Goal: Information Seeking & Learning: Learn about a topic

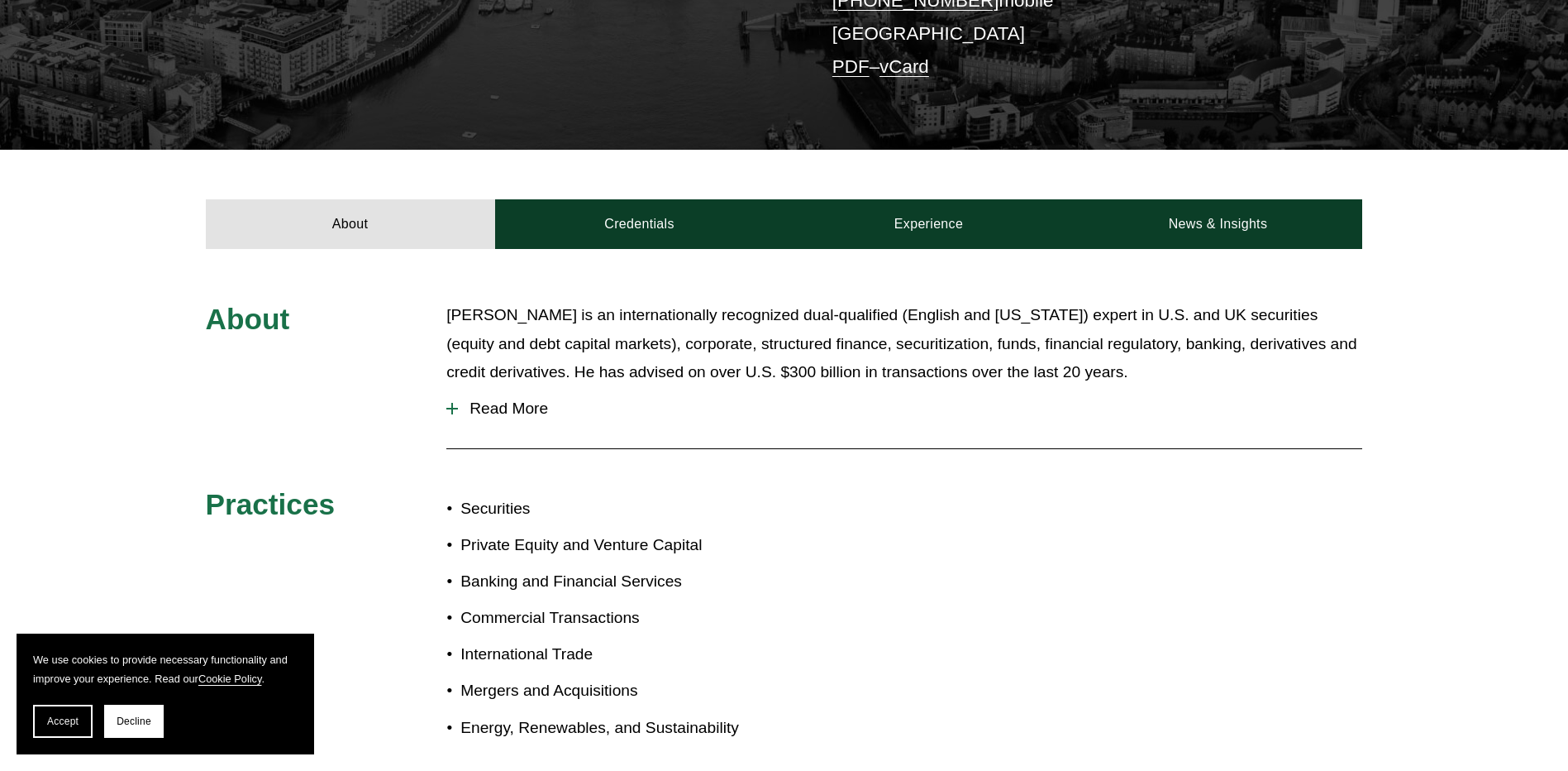
scroll to position [496, 0]
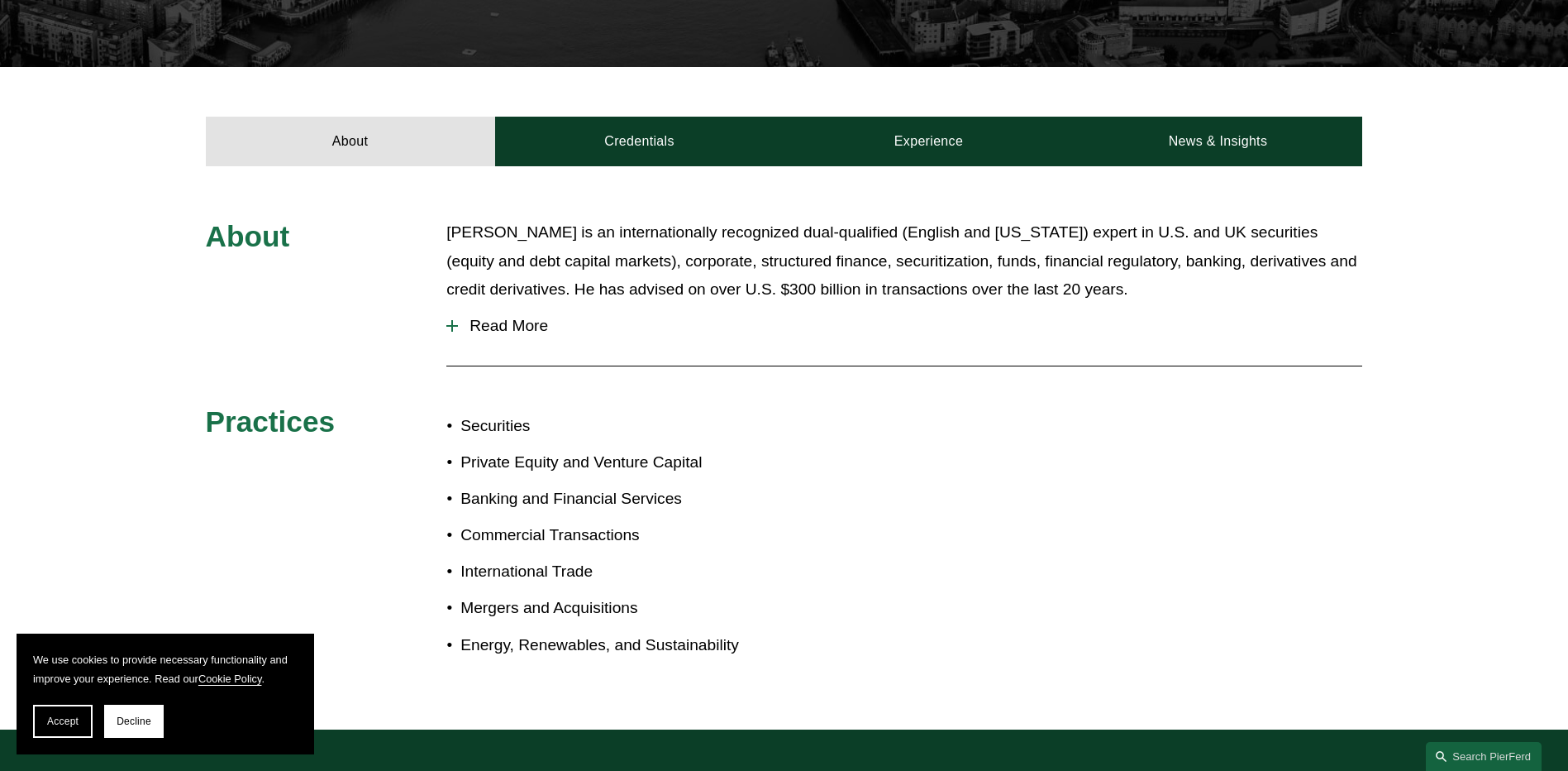
click at [636, 422] on p "Securities" at bounding box center [622, 426] width 323 height 29
drag, startPoint x: 527, startPoint y: 485, endPoint x: 561, endPoint y: 481, distance: 34.2
click at [556, 482] on ul "Securities Private Equity and Venture Capital Banking and Financial Services Co…" at bounding box center [615, 536] width 337 height 248
drag, startPoint x: 561, startPoint y: 481, endPoint x: 793, endPoint y: 497, distance: 232.6
click at [790, 499] on div "About Paul-Michael is an internationally recognized dual-qualified (English and…" at bounding box center [784, 448] width 1568 height 459
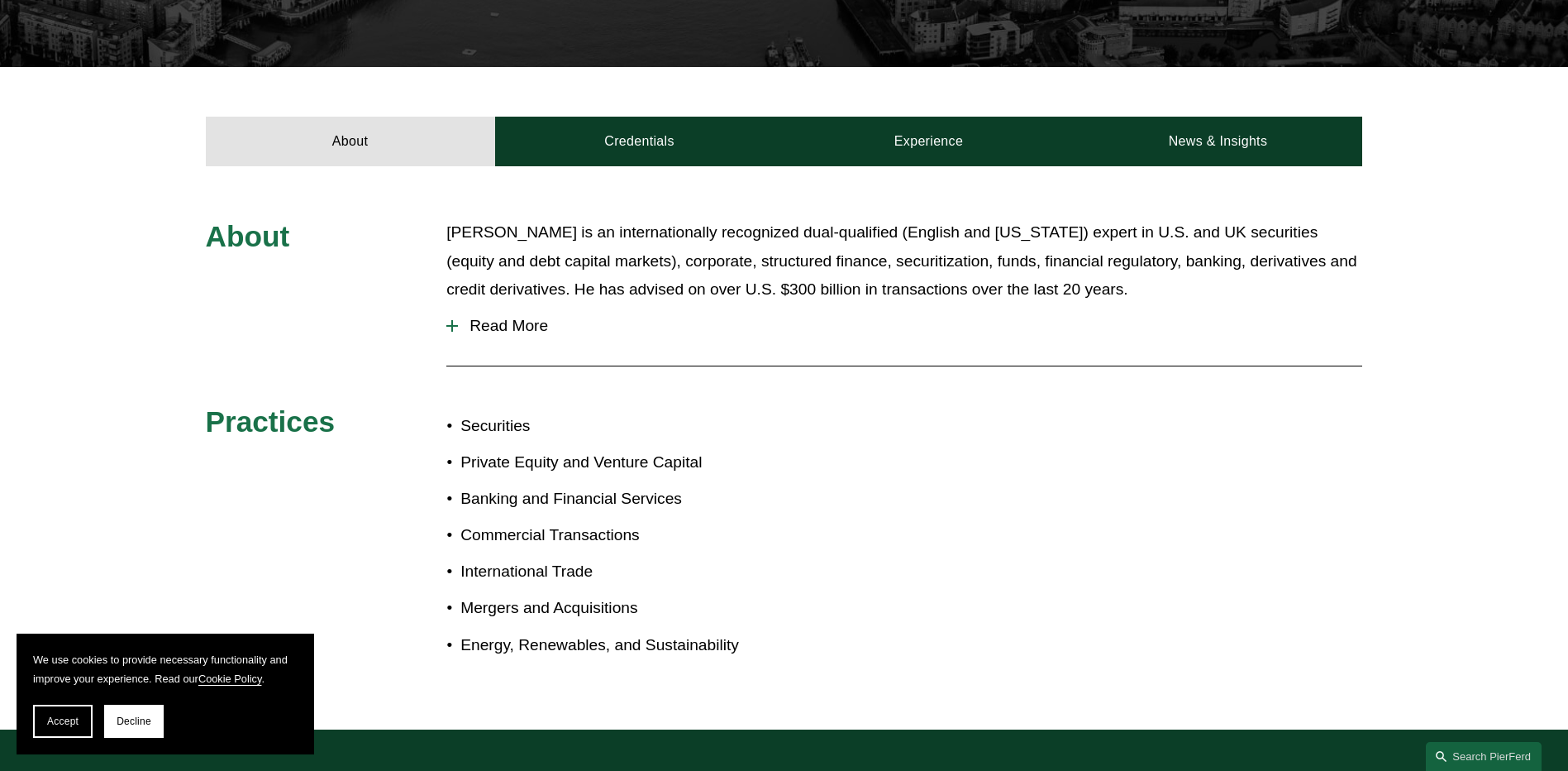
scroll to position [834, 0]
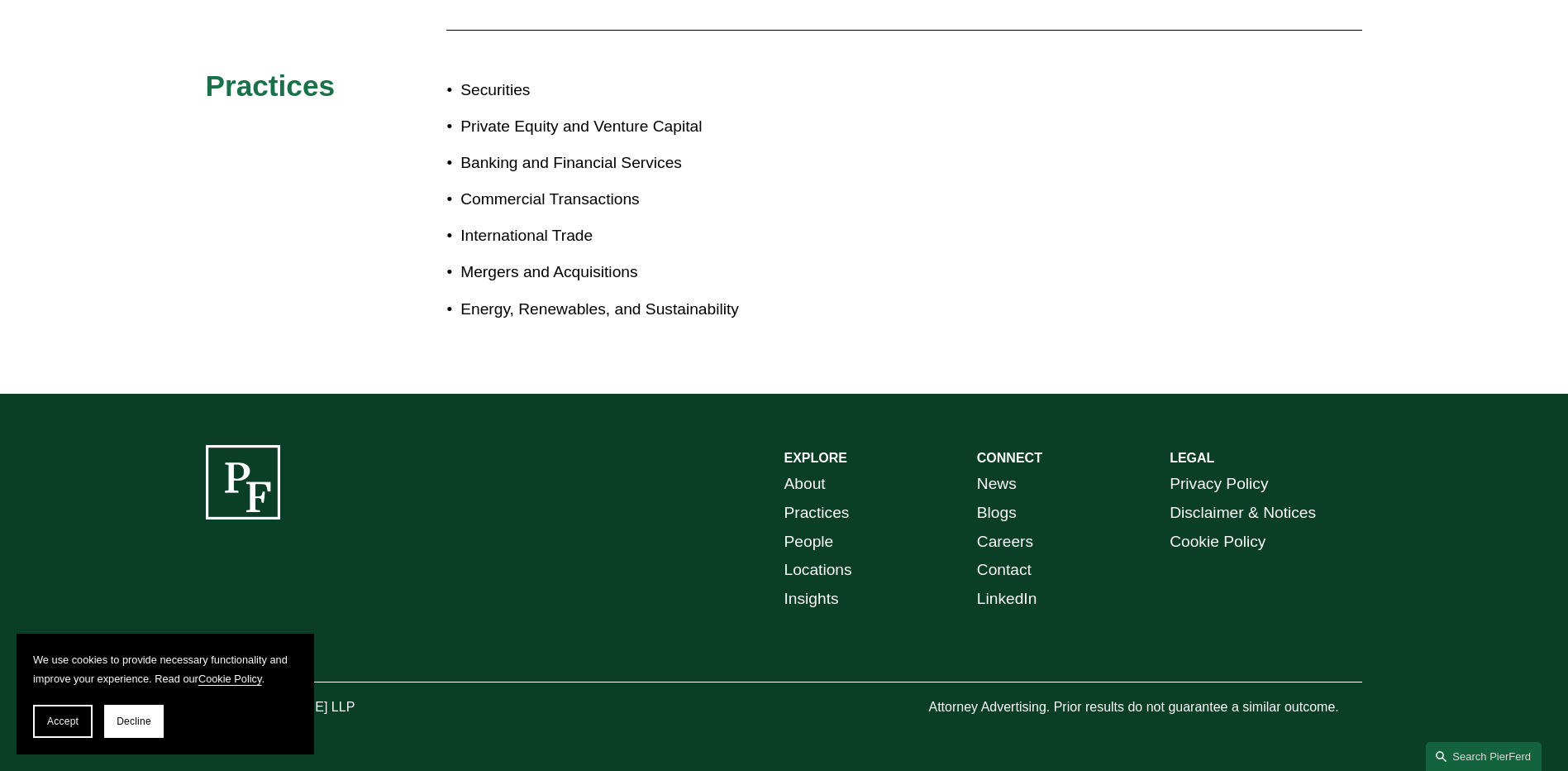
click at [73, 703] on section "We use cookies to provide necessary functionality and improve your experience. …" at bounding box center [165, 693] width 298 height 120
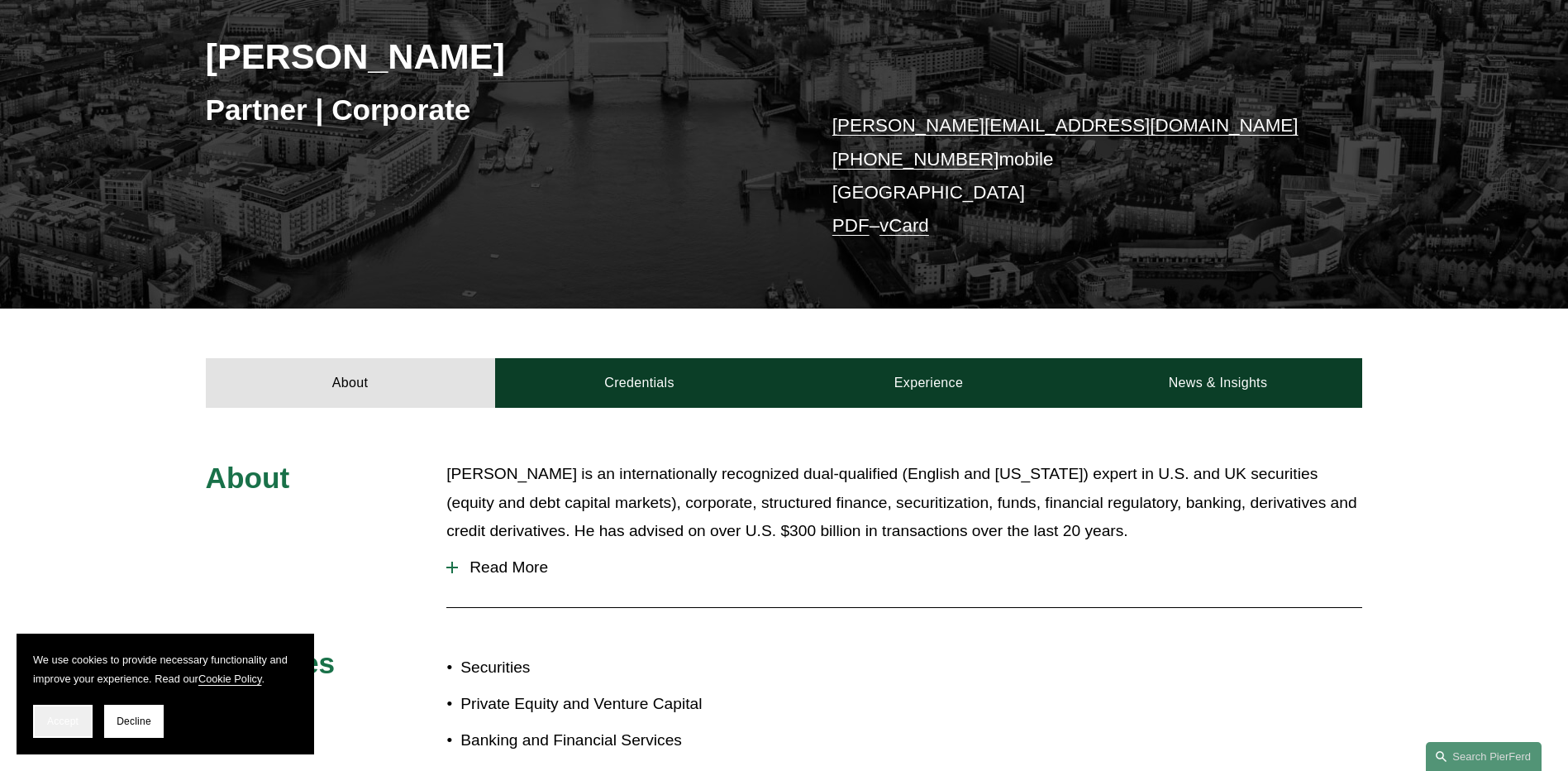
click at [51, 707] on button "Accept" at bounding box center [63, 721] width 60 height 33
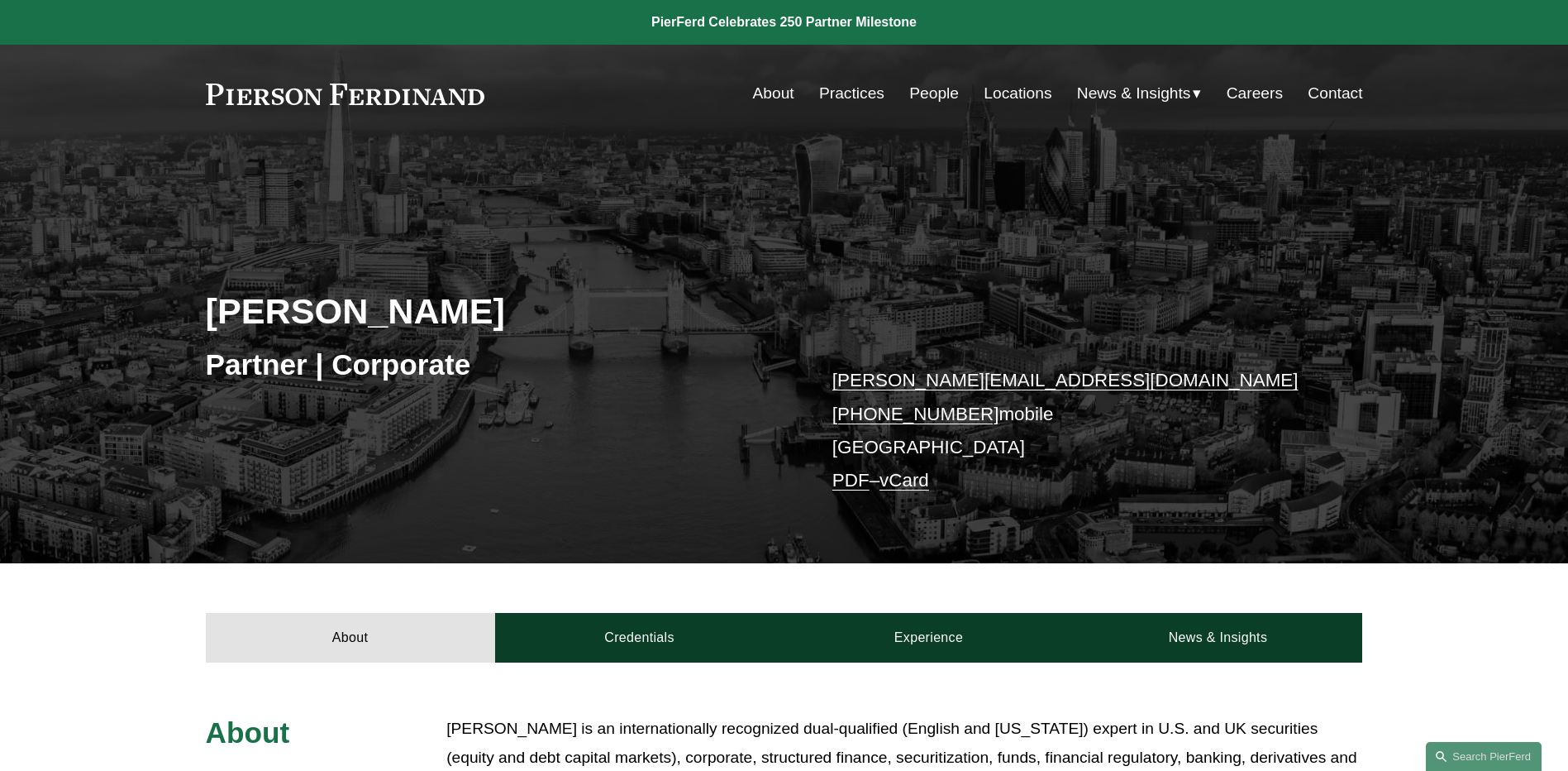
scroll to position [331, 0]
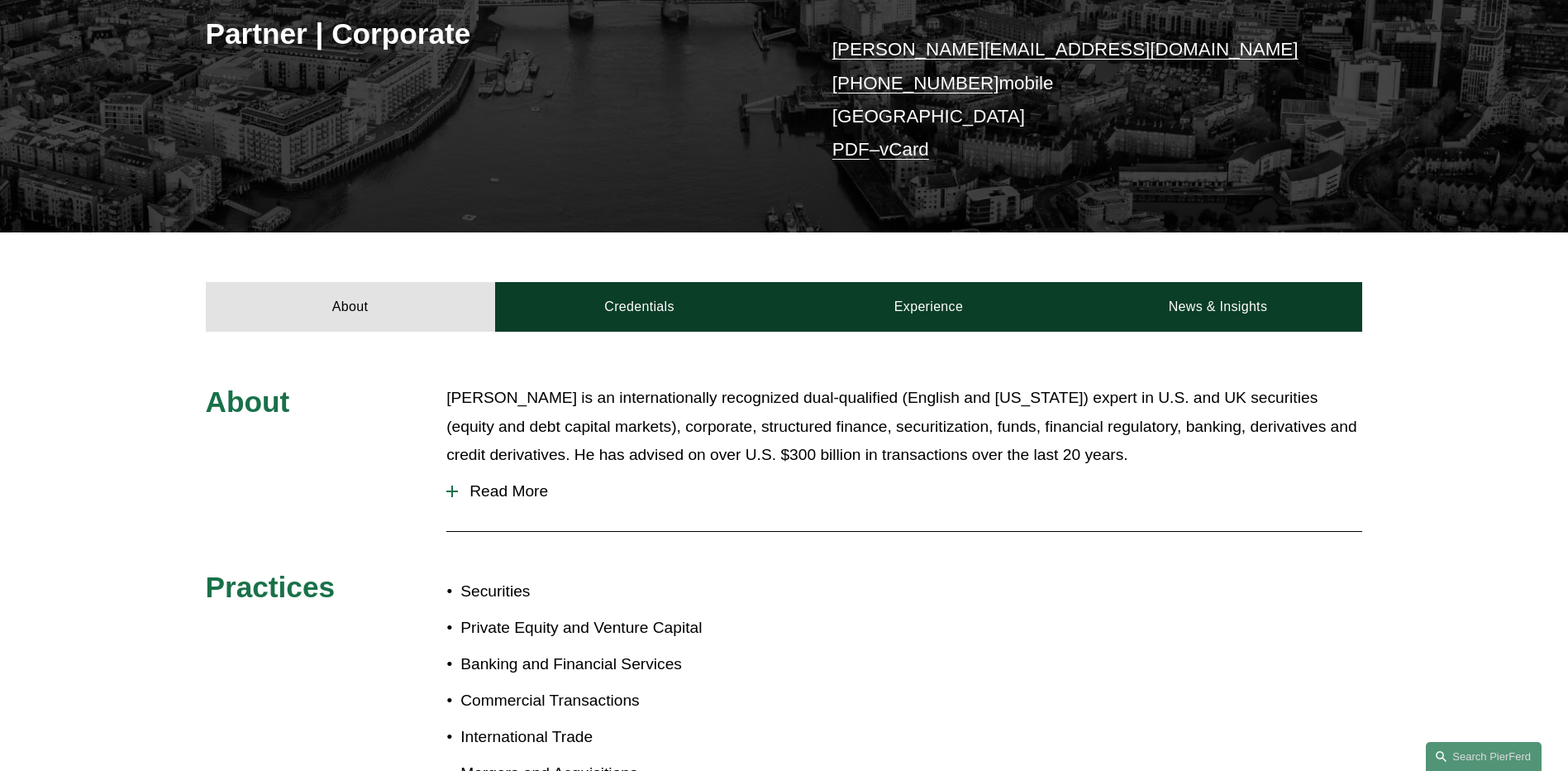
click at [637, 433] on p "Paul-Michael is an internationally recognized dual-qualified (English and New Y…" at bounding box center [904, 427] width 916 height 86
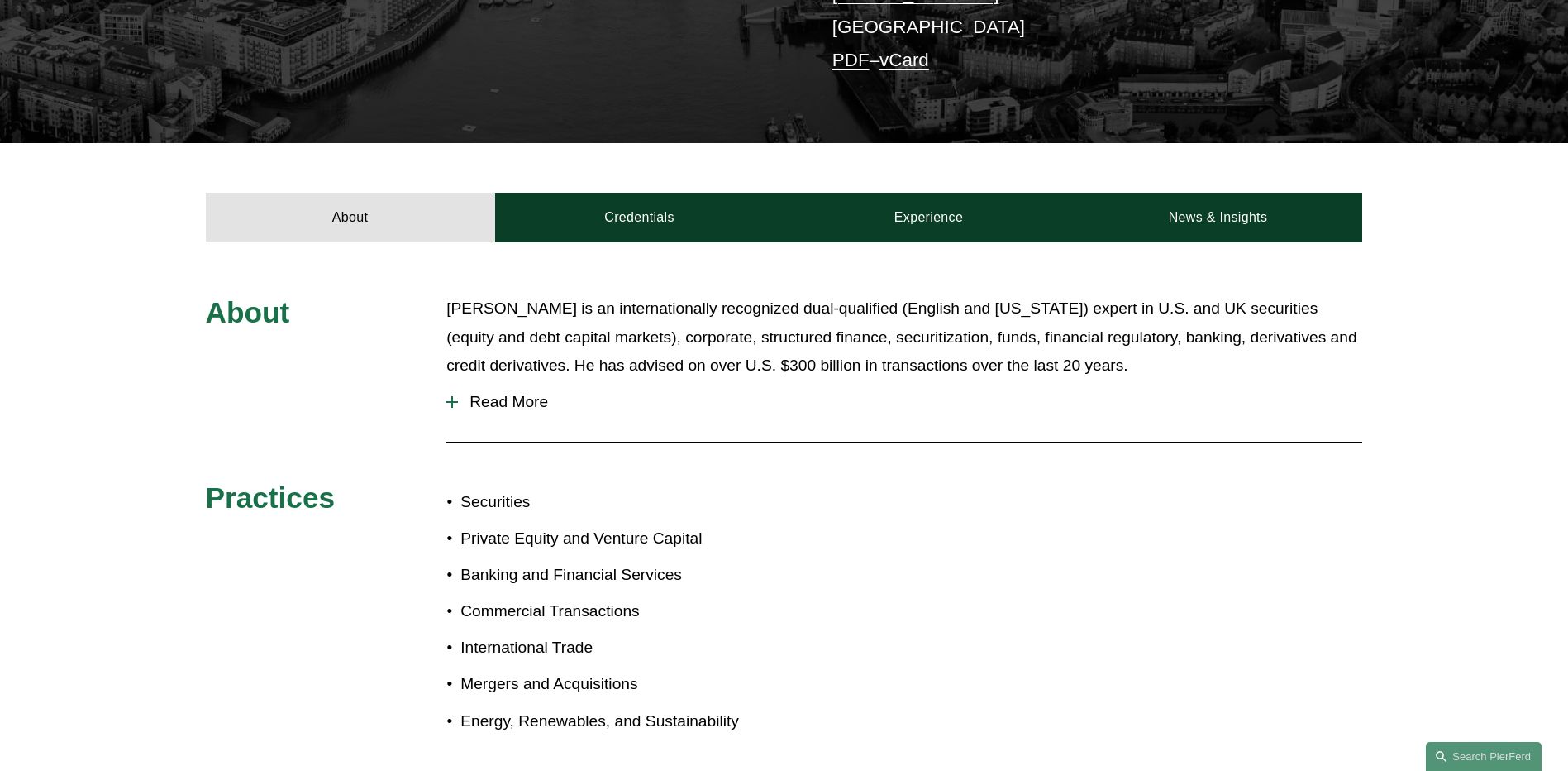
scroll to position [585, 0]
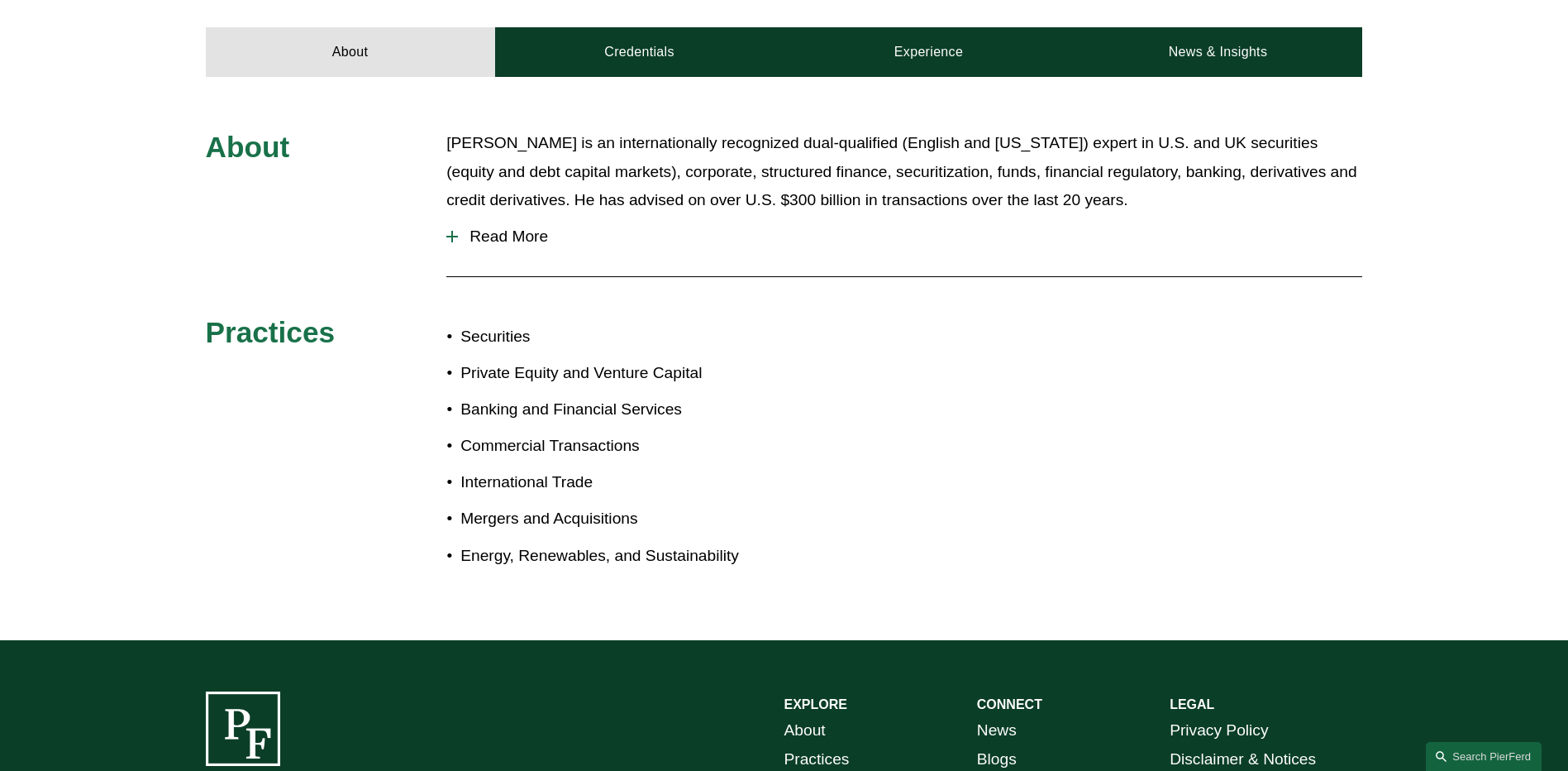
click at [556, 505] on ul "Securities Private Equity and Venture Capital Banking and Financial Services Co…" at bounding box center [615, 447] width 337 height 248
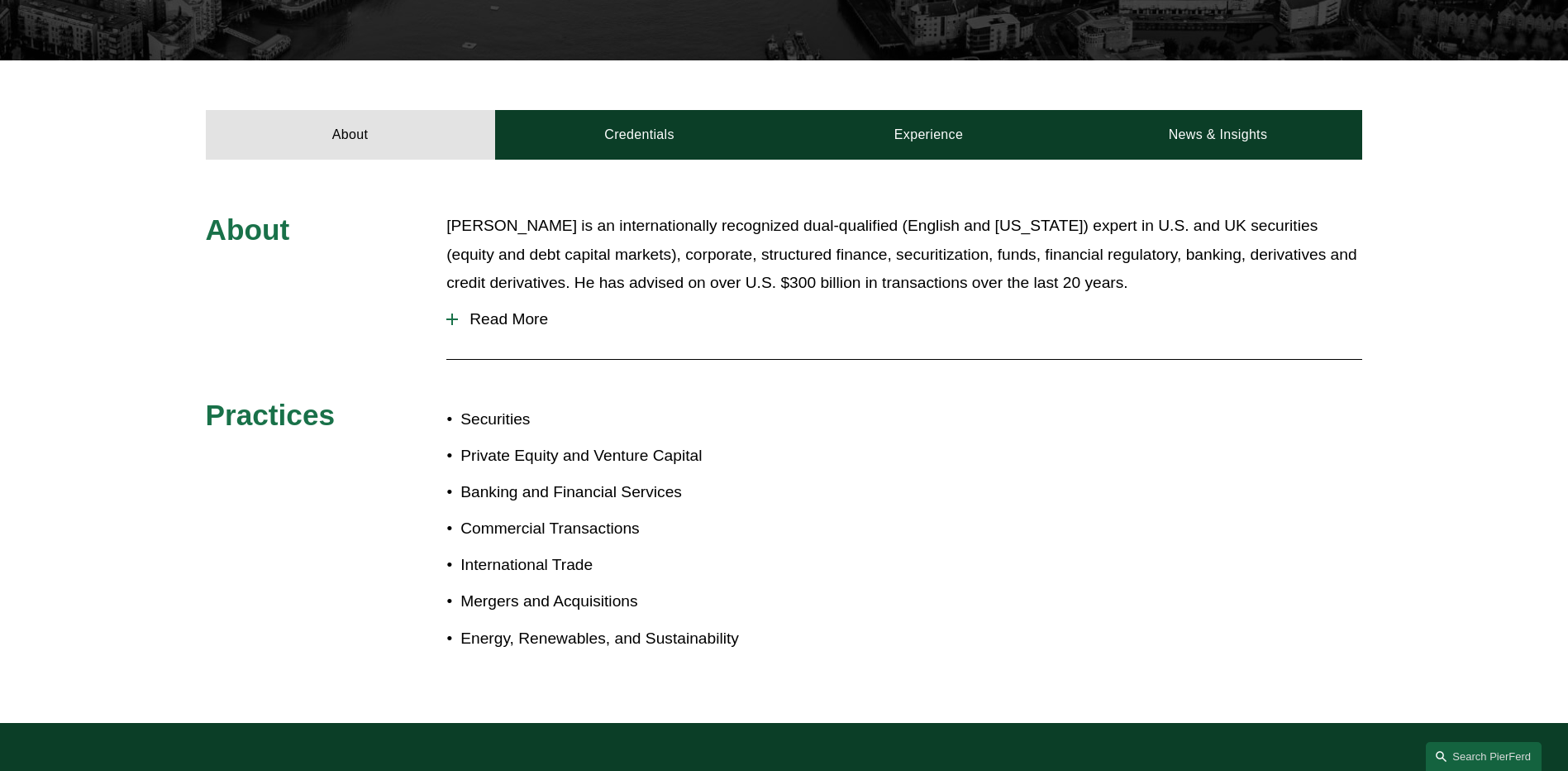
click at [542, 464] on p "Private Equity and Venture Capital" at bounding box center [622, 456] width 323 height 29
drag, startPoint x: 868, startPoint y: 474, endPoint x: 878, endPoint y: 475, distance: 10.0
click at [878, 475] on div "About Paul-Michael is an internationally recognized dual-qualified (English and…" at bounding box center [784, 441] width 1568 height 459
drag, startPoint x: 878, startPoint y: 475, endPoint x: 872, endPoint y: 485, distance: 11.7
click at [872, 485] on div "About Paul-Michael is an internationally recognized dual-qualified (English and…" at bounding box center [784, 441] width 1568 height 459
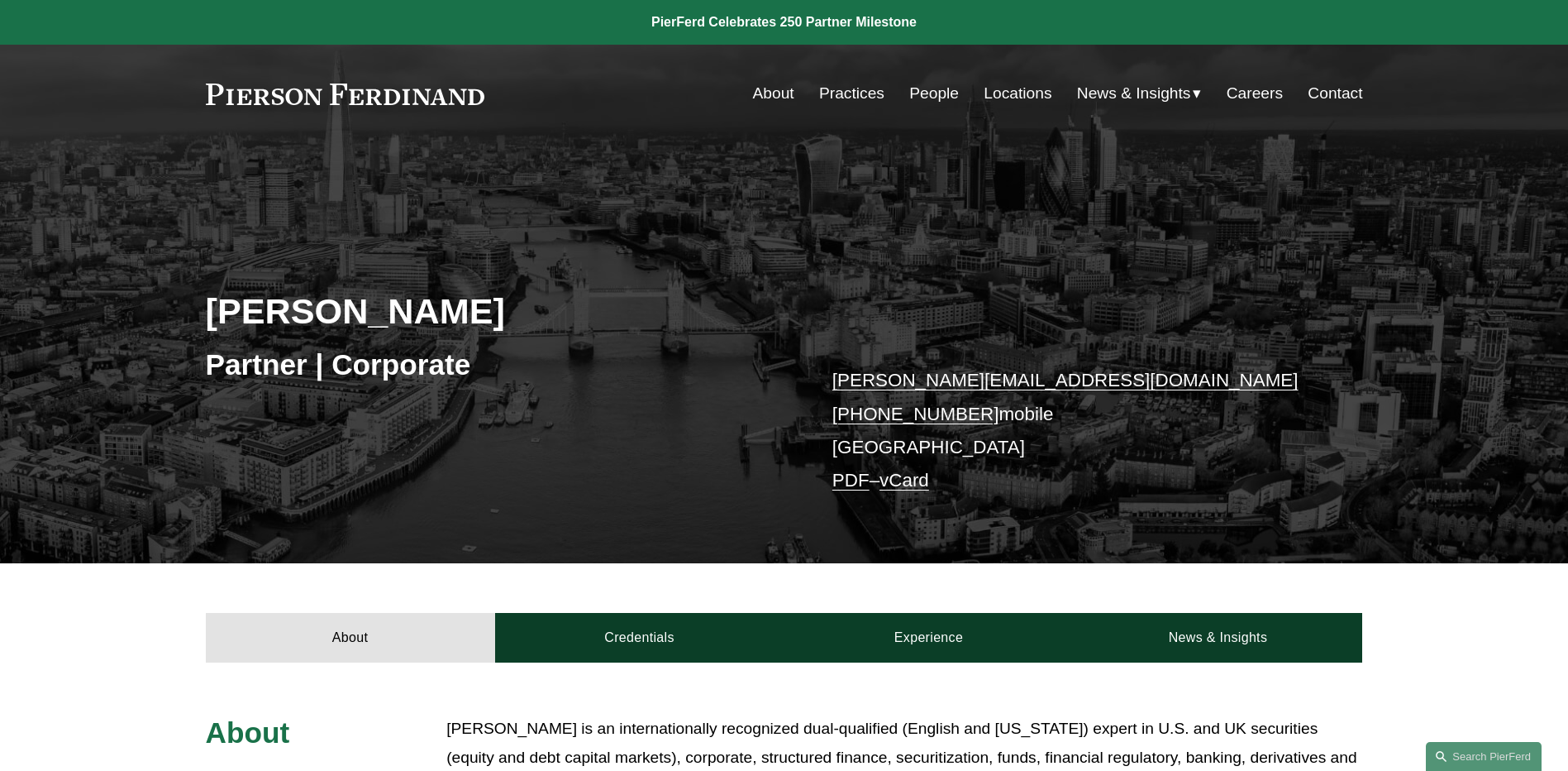
scroll to position [496, 0]
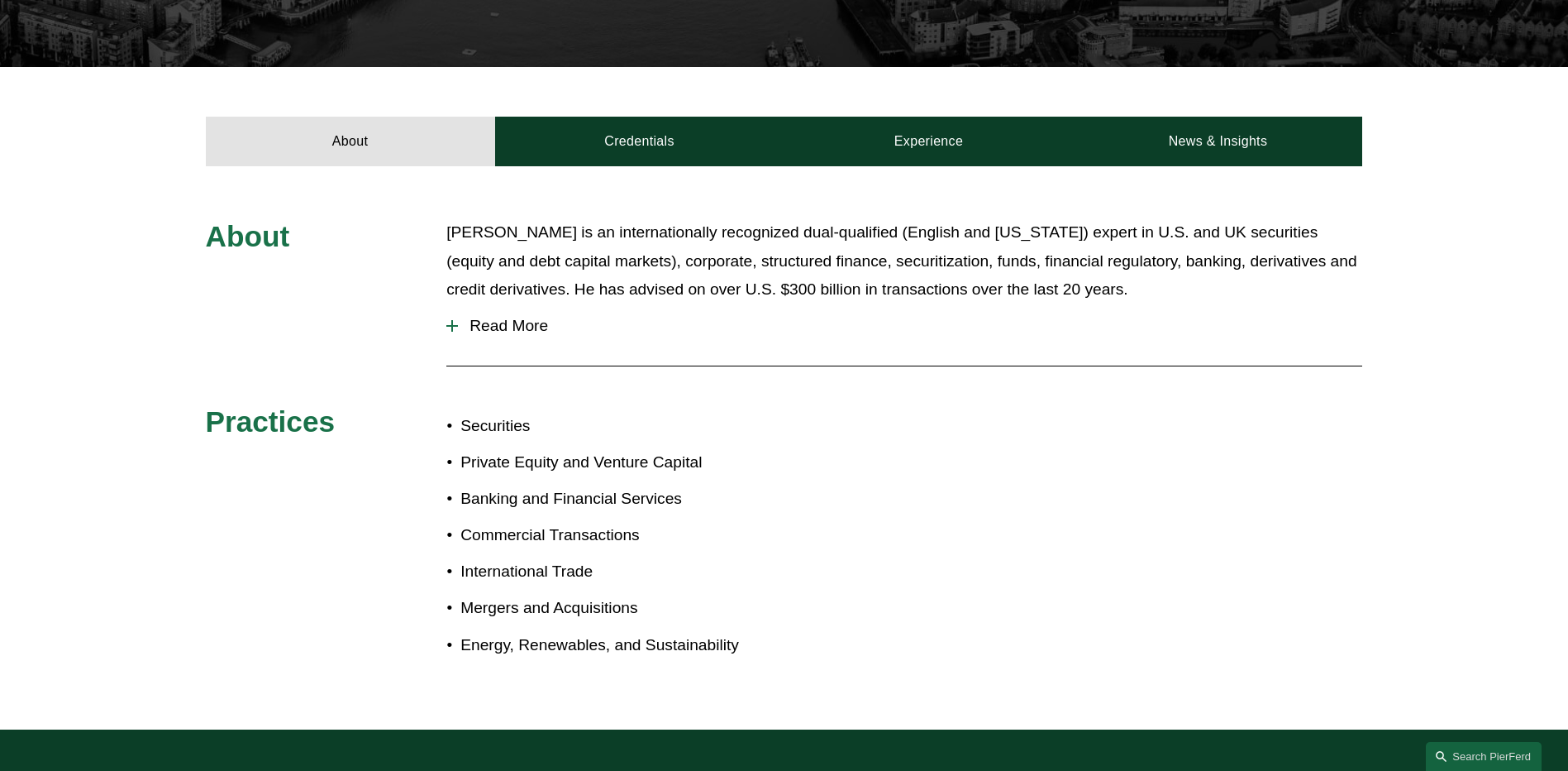
click at [619, 489] on p "Banking and Financial Services" at bounding box center [622, 499] width 323 height 29
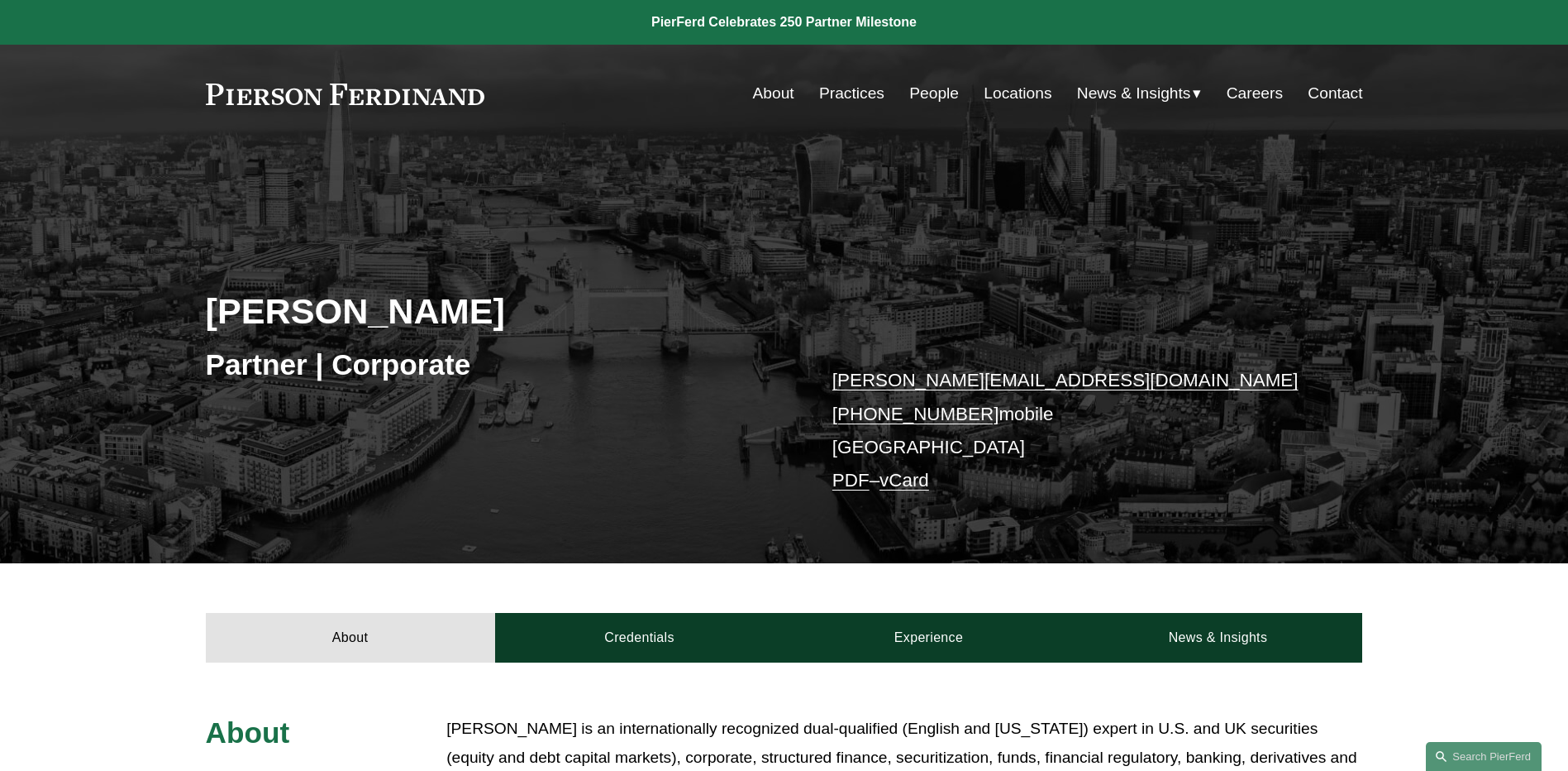
click at [930, 94] on link "People" at bounding box center [934, 93] width 49 height 31
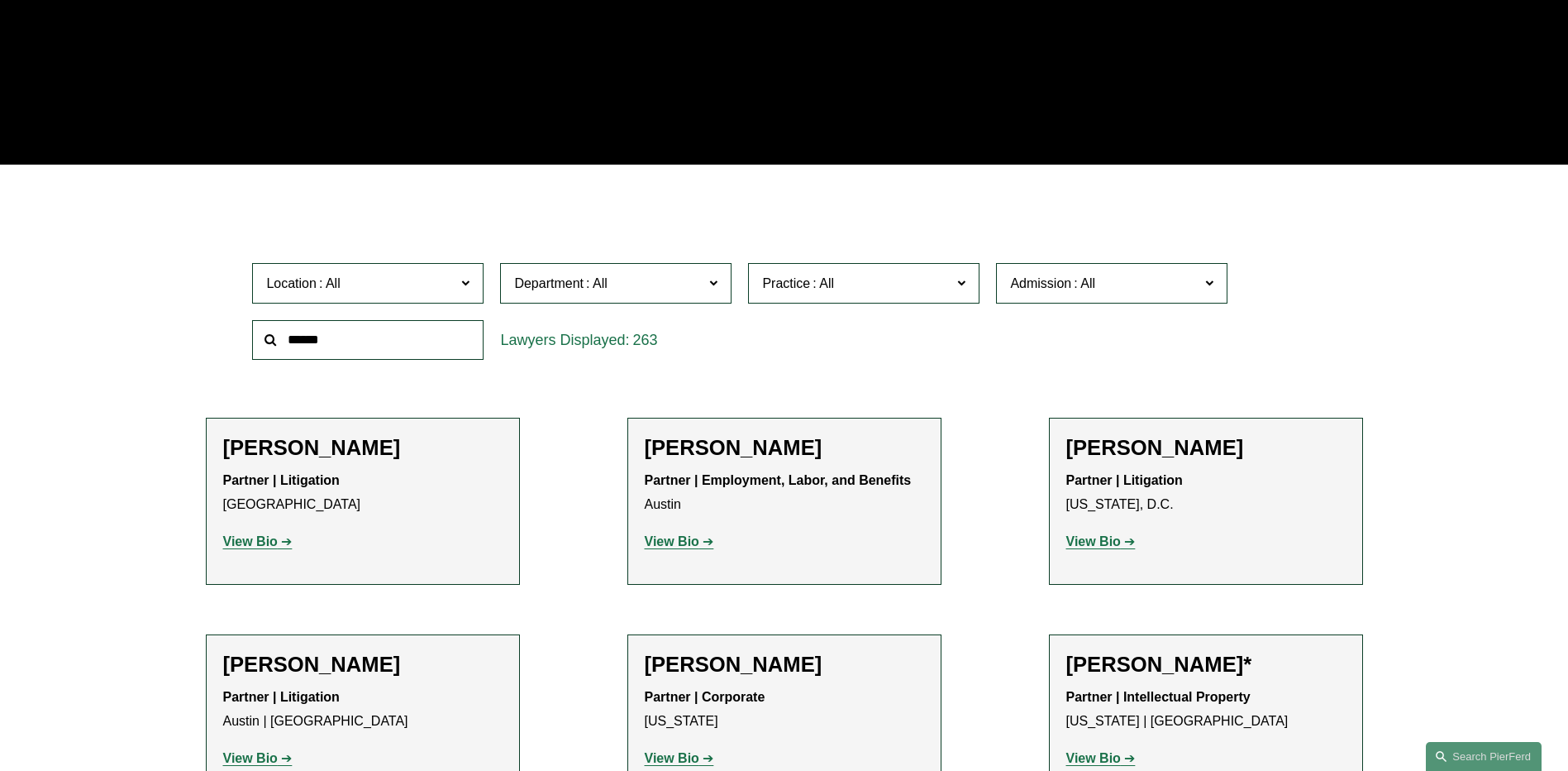
scroll to position [165, 0]
